Goal: Task Accomplishment & Management: Use online tool/utility

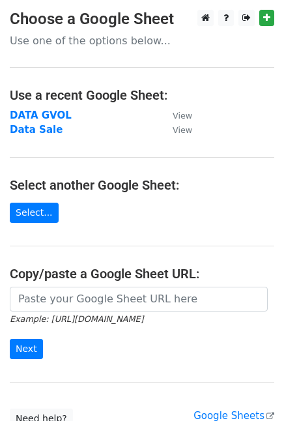
click at [50, 116] on strong "DATA GVOL" at bounding box center [41, 116] width 62 height 12
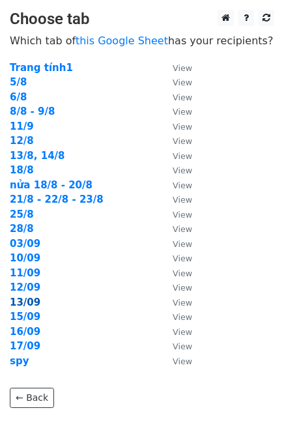
scroll to position [91, 0]
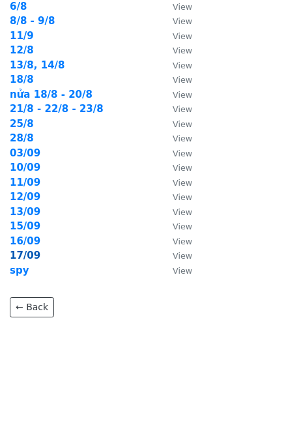
click at [25, 254] on strong "17/09" at bounding box center [25, 256] width 31 height 12
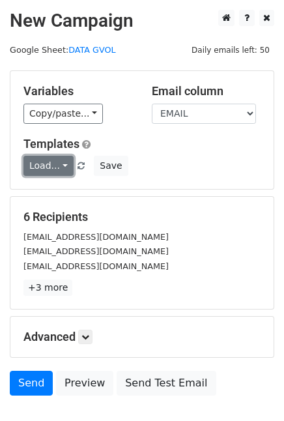
click at [57, 160] on link "Load..." at bounding box center [48, 166] width 50 height 20
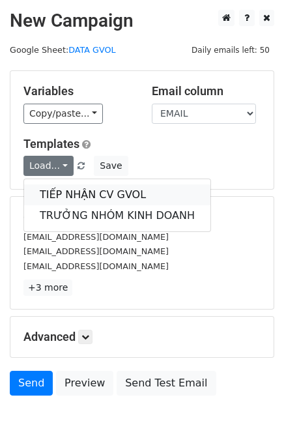
click at [87, 187] on link "TIẾP NHẬN CV GVOL" at bounding box center [117, 195] width 187 height 21
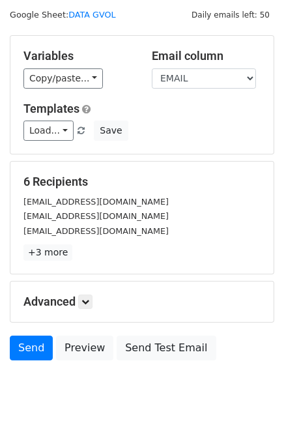
scroll to position [39, 0]
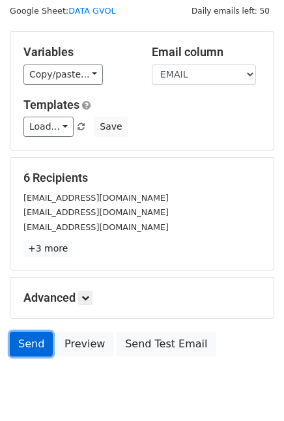
click at [31, 339] on link "Send" at bounding box center [31, 344] width 43 height 25
